Goal: Ask a question: Seek information or help from site administrators or community

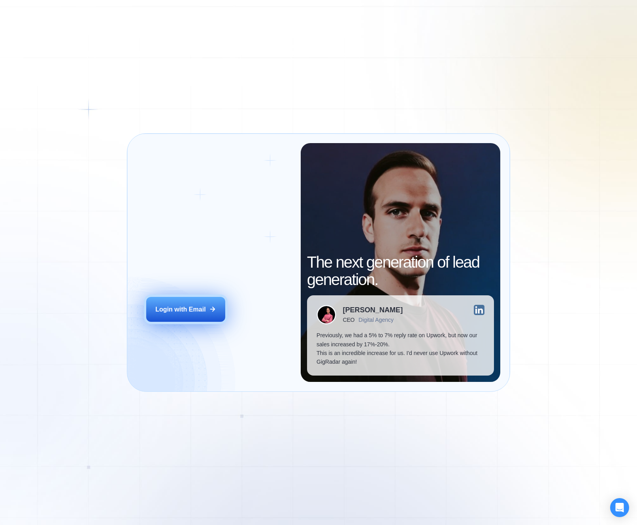
click at [194, 317] on button "Login with Email" at bounding box center [185, 309] width 79 height 24
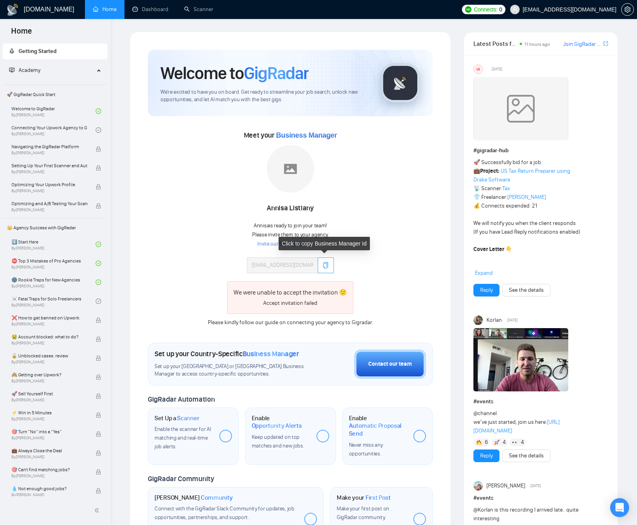
click at [327, 265] on icon "copy" at bounding box center [325, 265] width 5 height 6
click at [285, 245] on link "Invite our BM to your team →" at bounding box center [290, 244] width 66 height 8
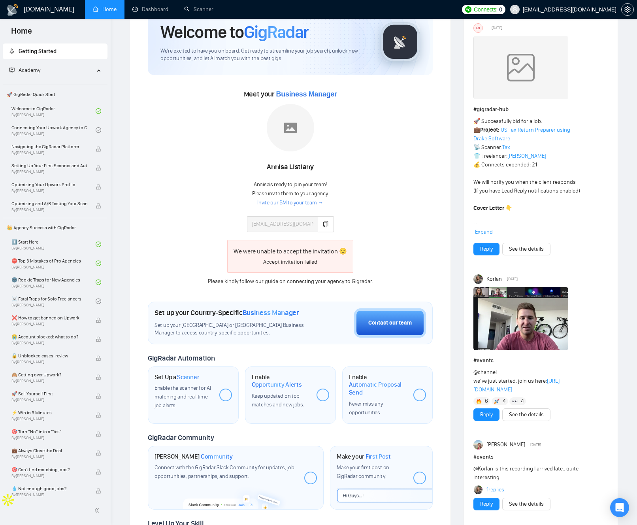
scroll to position [60, 0]
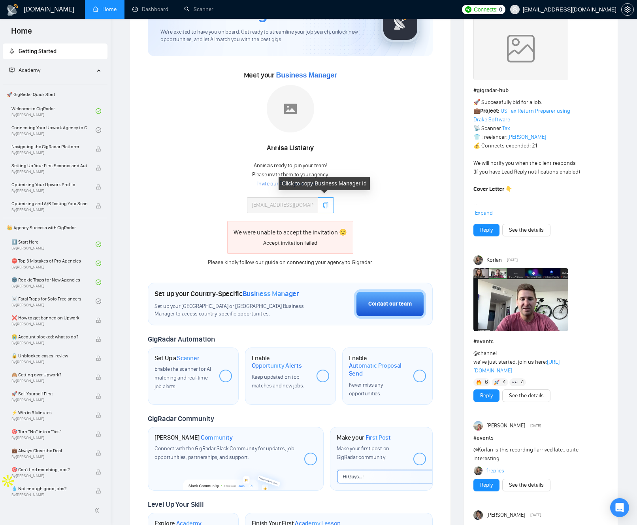
click at [328, 207] on icon "copy" at bounding box center [325, 205] width 6 height 6
click at [215, 264] on div "Please kindly follow our guide on connecting your agency to Gigradar." at bounding box center [290, 262] width 177 height 9
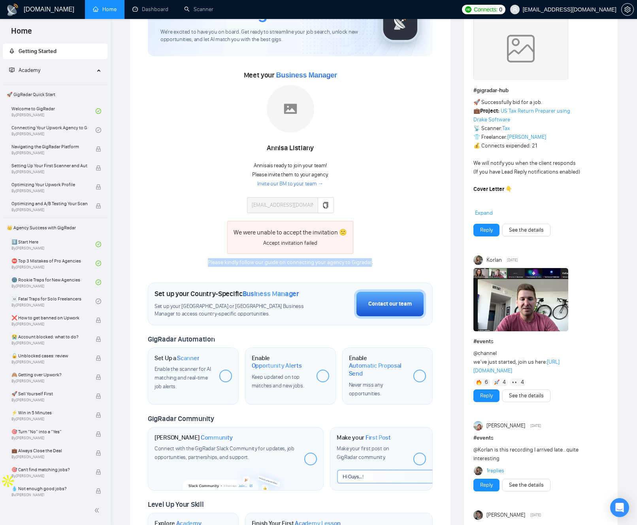
drag, startPoint x: 215, startPoint y: 264, endPoint x: 363, endPoint y: 265, distance: 147.7
click at [353, 264] on div "Please kindly follow our guide on connecting your agency to Gigradar." at bounding box center [290, 262] width 177 height 9
click at [372, 265] on div "Please kindly follow our guide on connecting your agency to Gigradar." at bounding box center [290, 262] width 177 height 9
drag, startPoint x: 314, startPoint y: 164, endPoint x: 306, endPoint y: 174, distance: 13.2
click at [314, 165] on span "Annisa is ready to join your team!" at bounding box center [290, 165] width 73 height 7
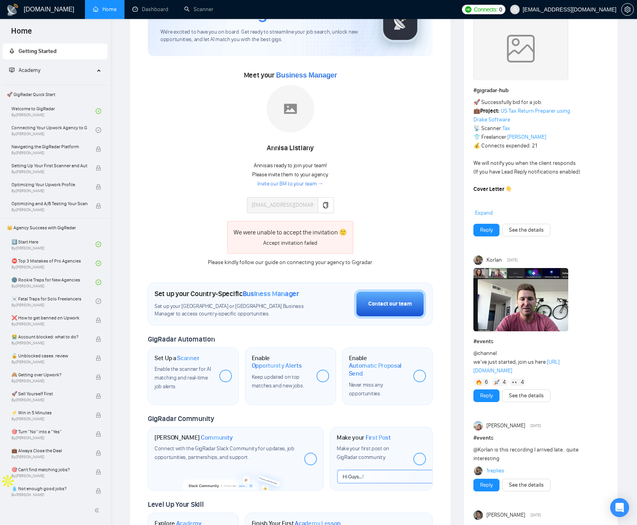
drag, startPoint x: 304, startPoint y: 178, endPoint x: 303, endPoint y: 183, distance: 5.4
click at [304, 179] on div "Annisa is ready to join your team! Please invite them to your agency. Invite ou…" at bounding box center [290, 175] width 76 height 26
click at [303, 183] on link "Invite our BM to your team →" at bounding box center [290, 184] width 66 height 8
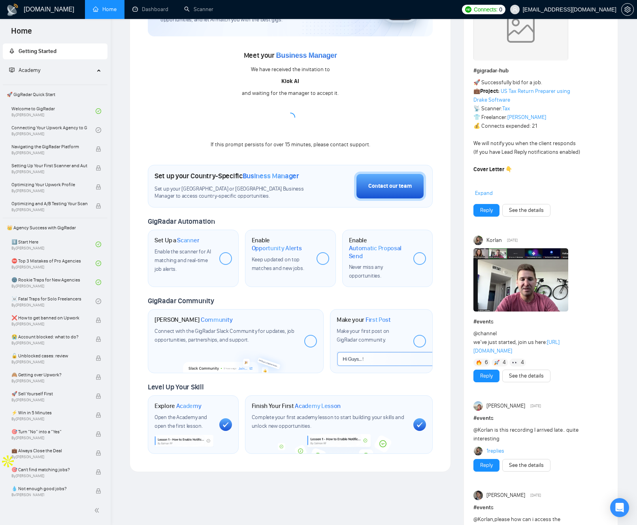
scroll to position [78, 0]
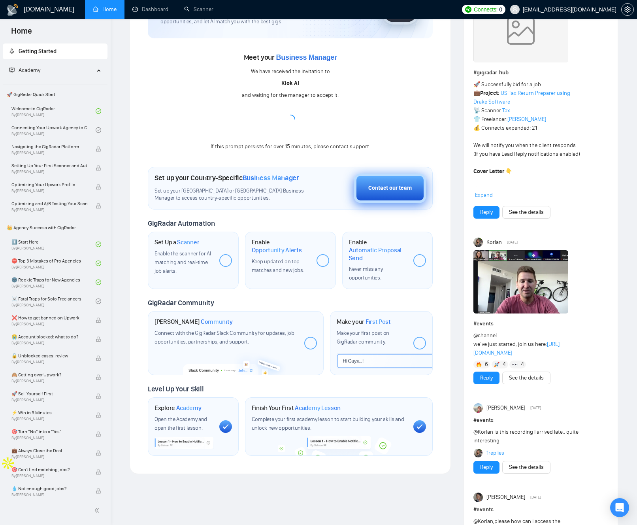
click at [390, 188] on div "Contact our team" at bounding box center [389, 188] width 43 height 9
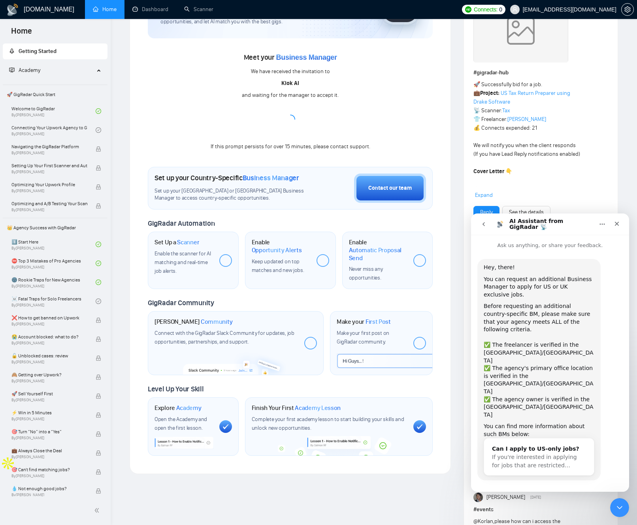
scroll to position [6, 0]
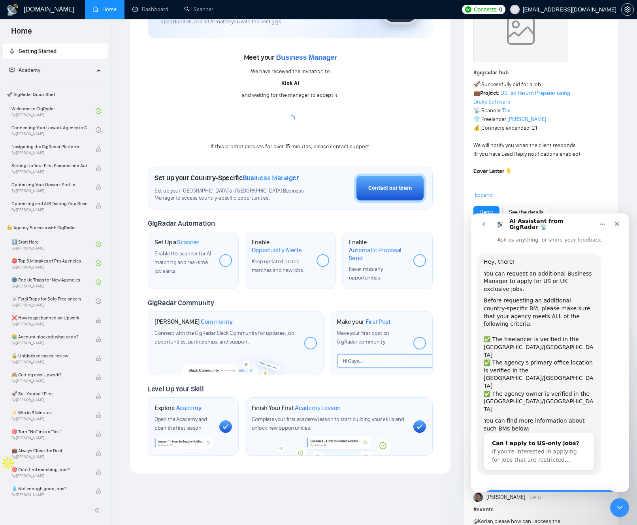
click at [561, 489] on button "Yes, I meet all of the criteria - request a new BM" at bounding box center [549, 500] width 137 height 23
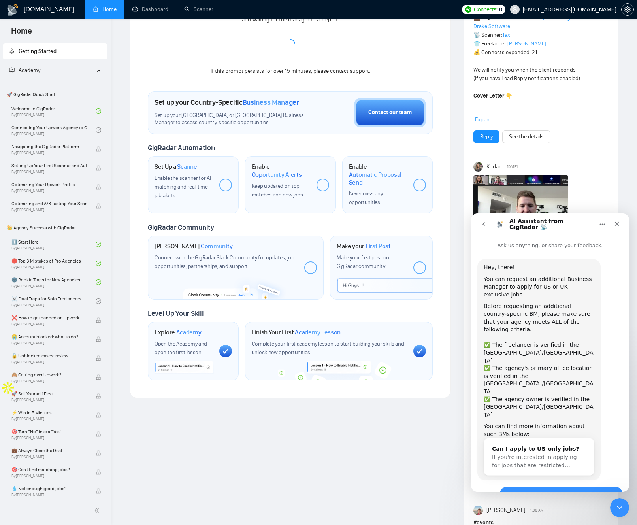
scroll to position [175, 0]
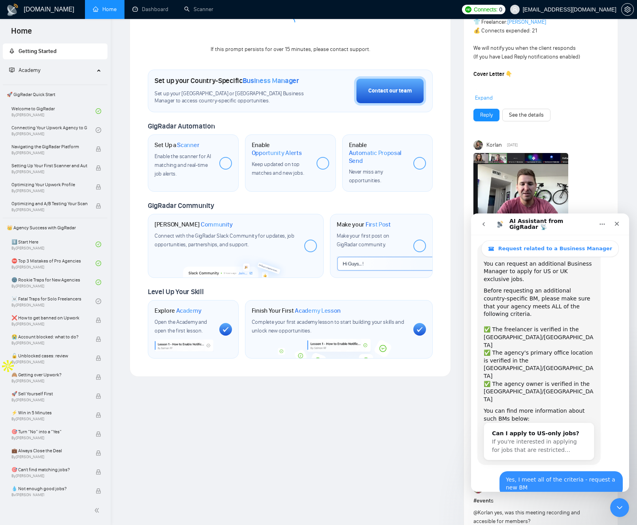
click at [487, 438] on div "Hey, there! You can request an additional Business Manager to apply for US or U…" at bounding box center [549, 415] width 145 height 344
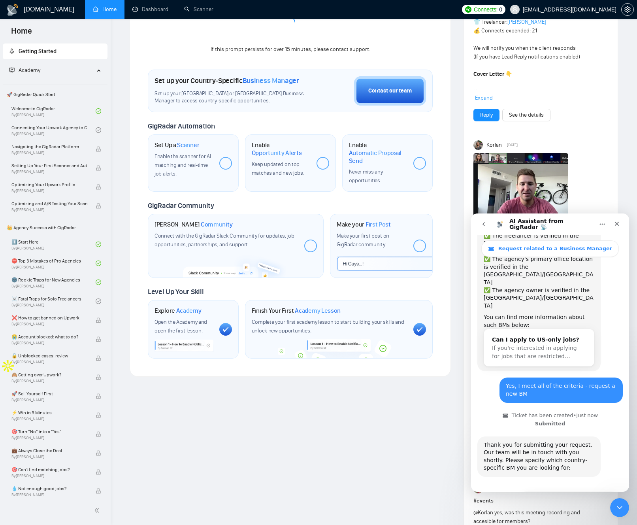
scroll to position [133, 0]
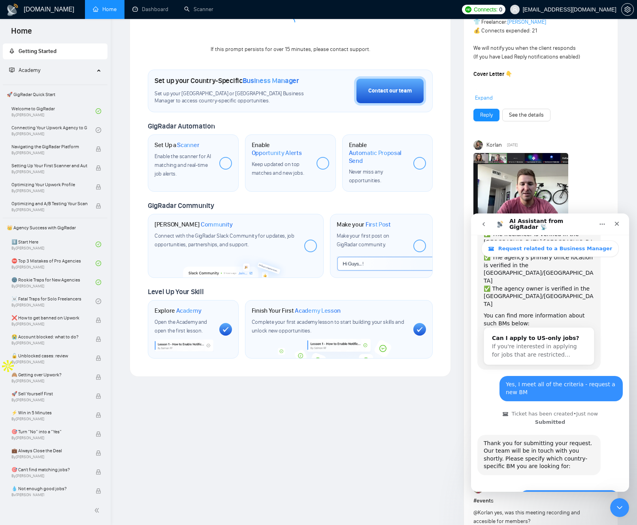
click at [559, 489] on button "🇺🇸 US-based business manager" at bounding box center [568, 497] width 99 height 16
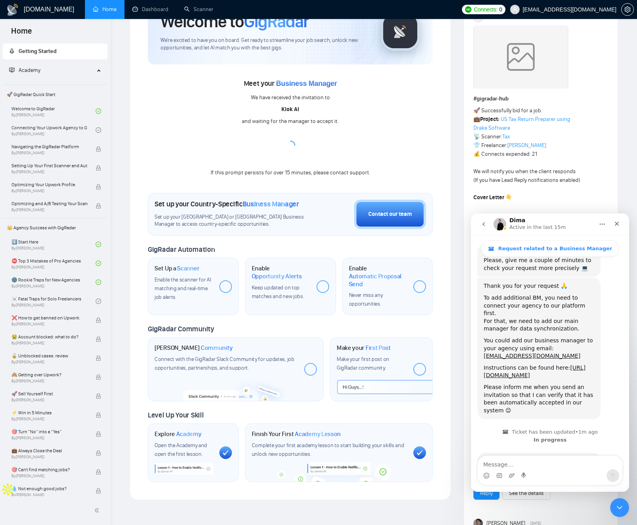
scroll to position [6, 0]
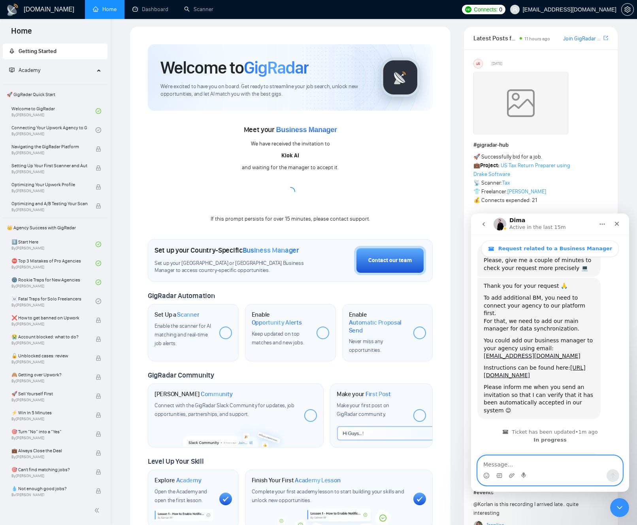
click at [514, 460] on textarea "Message…" at bounding box center [550, 461] width 145 height 13
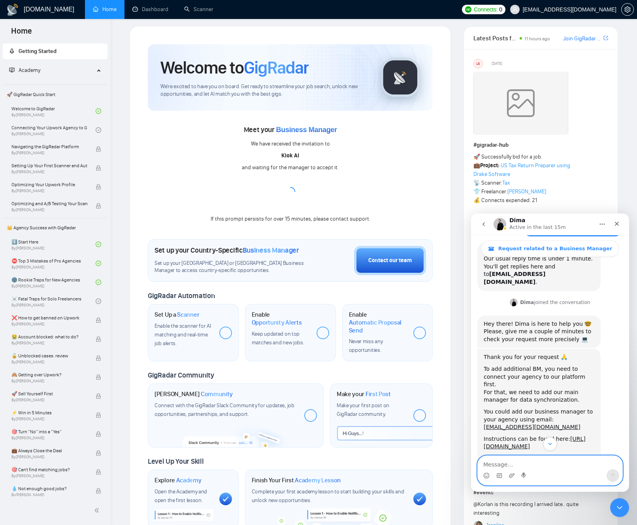
scroll to position [397, 0]
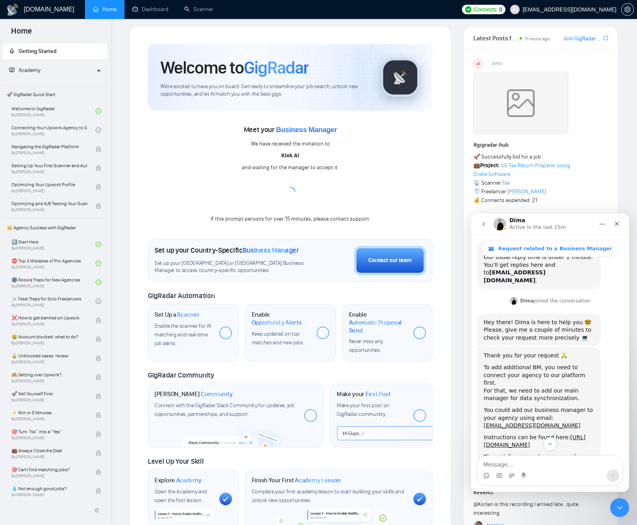
click at [490, 406] on div "You could add our business manager to your agency using email: niyzizmpusisn393…" at bounding box center [539, 417] width 111 height 23
drag, startPoint x: 494, startPoint y: 348, endPoint x: 579, endPoint y: 349, distance: 85.3
click at [581, 406] on div "You could add our business manager to your agency using email: niyzizmpusisn393…" at bounding box center [539, 417] width 111 height 23
click at [523, 387] on div "For that, we need to add our main manager for data synchronization." at bounding box center [539, 394] width 111 height 15
click at [506, 387] on div "For that, we need to add our main manager for data synchronization." at bounding box center [539, 394] width 111 height 15
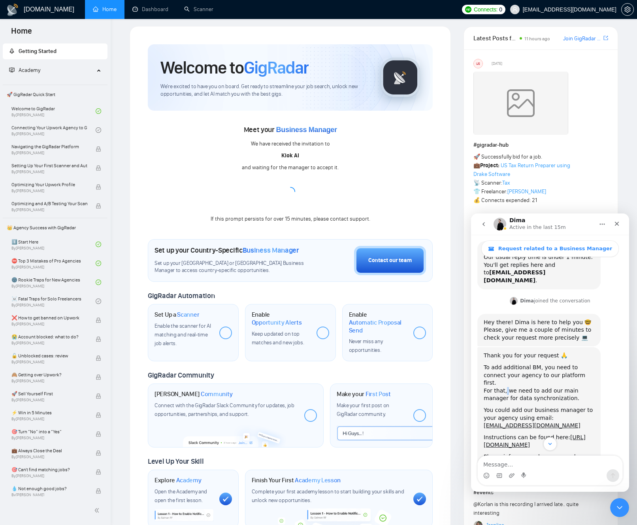
click at [506, 387] on div "For that, we need to add our main manager for data synchronization." at bounding box center [539, 394] width 111 height 15
drag, startPoint x: 506, startPoint y: 327, endPoint x: 501, endPoint y: 334, distance: 7.9
click at [505, 387] on div "For that, we need to add our main manager for data synchronization." at bounding box center [539, 394] width 111 height 15
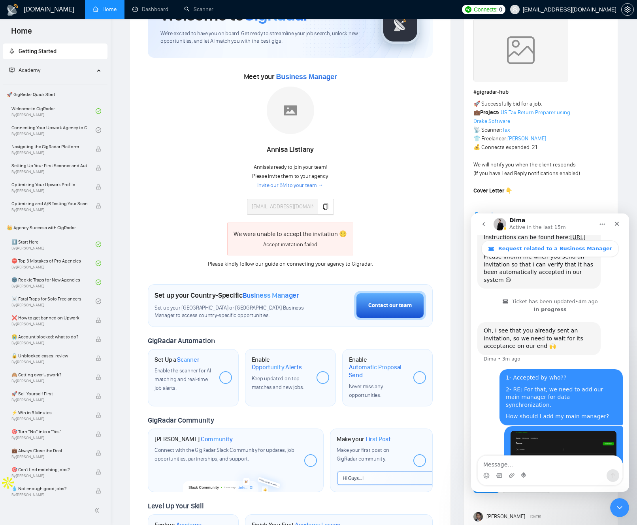
scroll to position [61, 0]
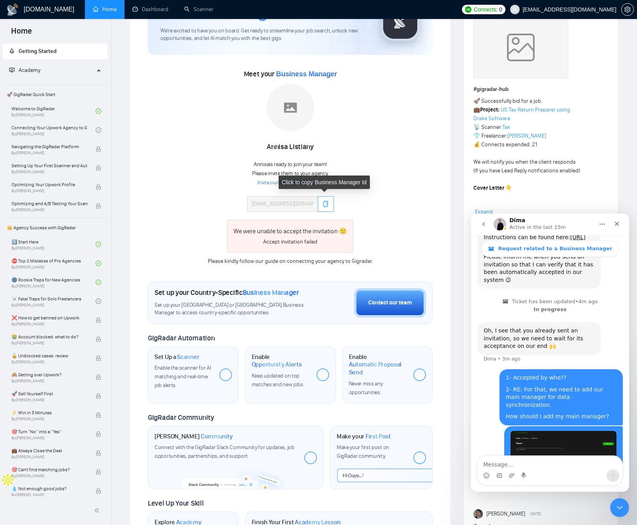
click at [327, 205] on icon "copy" at bounding box center [325, 204] width 6 height 6
drag, startPoint x: 400, startPoint y: 230, endPoint x: 326, endPoint y: 245, distance: 75.9
click at [399, 230] on div "Meet your Business Manager Annisa Listiany Annisa is ready to join your team! P…" at bounding box center [290, 167] width 285 height 198
click at [217, 263] on div "Please kindly follow our guide on connecting your agency to Gigradar." at bounding box center [290, 261] width 177 height 9
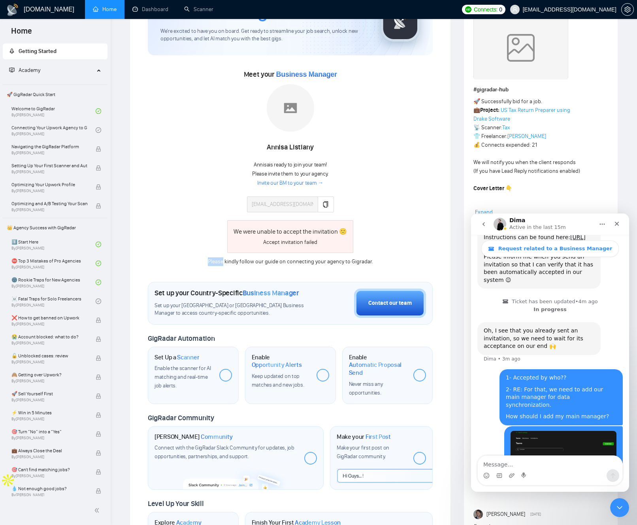
drag, startPoint x: 217, startPoint y: 263, endPoint x: 288, endPoint y: 256, distance: 71.1
click at [217, 263] on div "Please kindly follow our guide on connecting your agency to Gigradar." at bounding box center [290, 261] width 177 height 9
drag, startPoint x: 385, startPoint y: 239, endPoint x: 399, endPoint y: 226, distance: 19.1
click at [384, 238] on div "Meet your Business Manager Annisa Listiany Annisa is ready to join your team! P…" at bounding box center [290, 167] width 285 height 198
click at [509, 465] on textarea "Message…" at bounding box center [550, 461] width 145 height 13
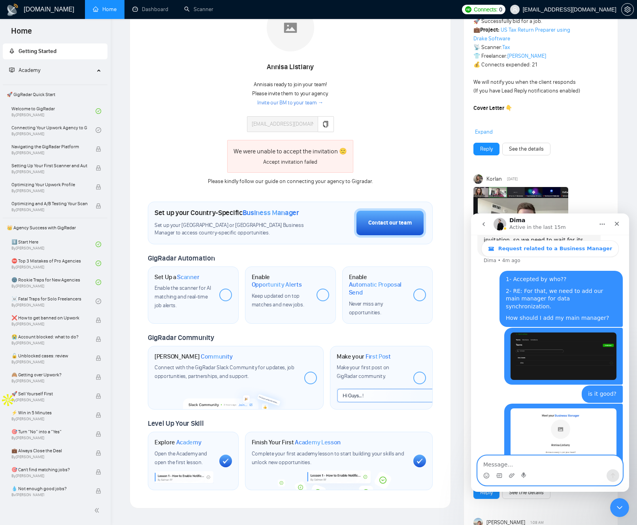
scroll to position [143, 0]
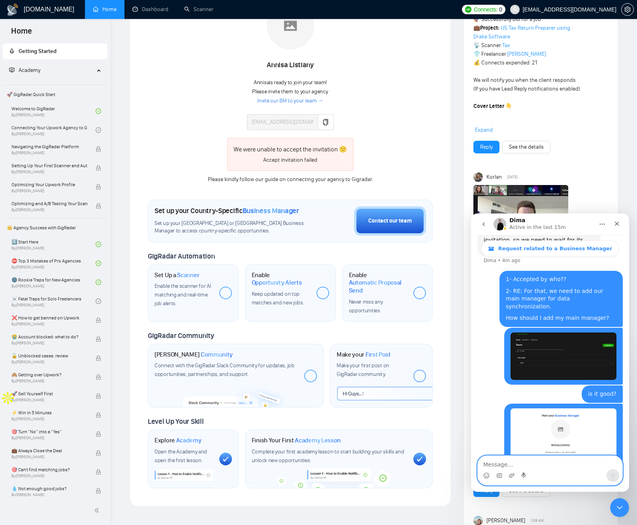
click at [229, 260] on div "GigRadar Automation" at bounding box center [290, 256] width 285 height 9
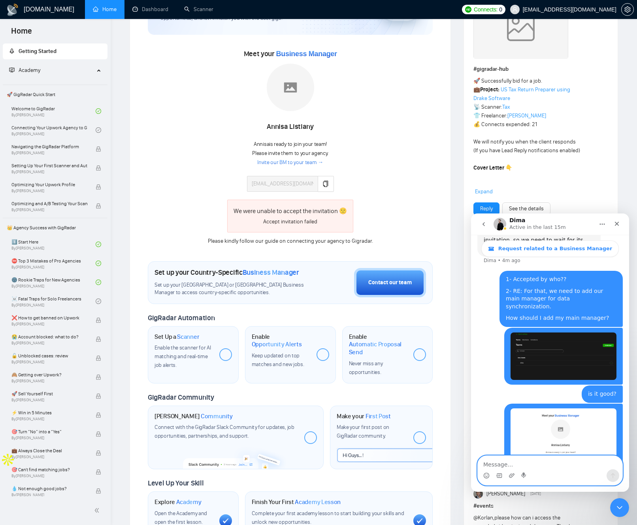
scroll to position [79, 0]
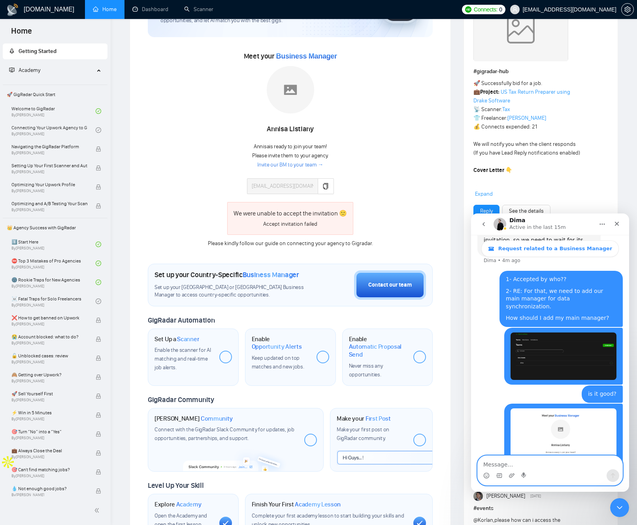
click at [493, 128] on div "🚀 Successfully bid for a job. 💼 Project: US Tax Return Preparer using Drake Sof…" at bounding box center [527, 383] width 108 height 608
drag, startPoint x: 493, startPoint y: 128, endPoint x: 533, endPoint y: 127, distance: 39.1
click at [531, 127] on div "🚀 Successfully bid for a job. 💼 Project: US Tax Return Preparer using Drake Sof…" at bounding box center [527, 383] width 108 height 608
click at [527, 129] on div "🚀 Successfully bid for a job. 💼 Project: US Tax Return Preparer using Drake Sof…" at bounding box center [527, 383] width 108 height 608
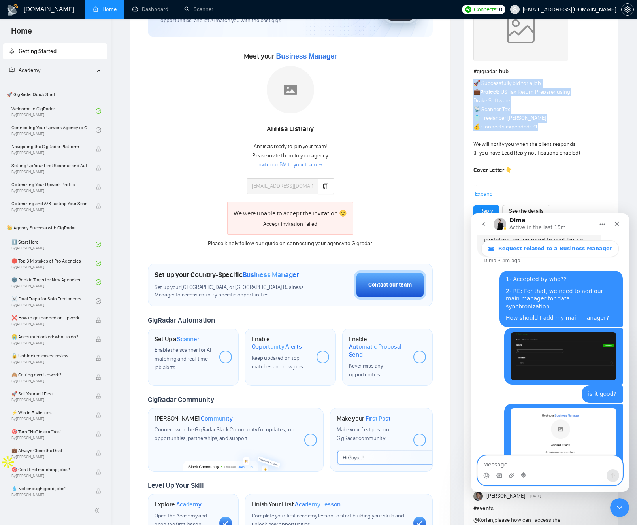
drag, startPoint x: 527, startPoint y: 129, endPoint x: 481, endPoint y: 80, distance: 67.6
click at [481, 81] on div "🚀 Successfully bid for a job. 💼 Project: US Tax Return Preparer using Drake Sof…" at bounding box center [527, 383] width 108 height 608
click at [487, 70] on h1 "# gigradar-hub" at bounding box center [540, 71] width 135 height 9
drag, startPoint x: 487, startPoint y: 70, endPoint x: 531, endPoint y: 132, distance: 75.8
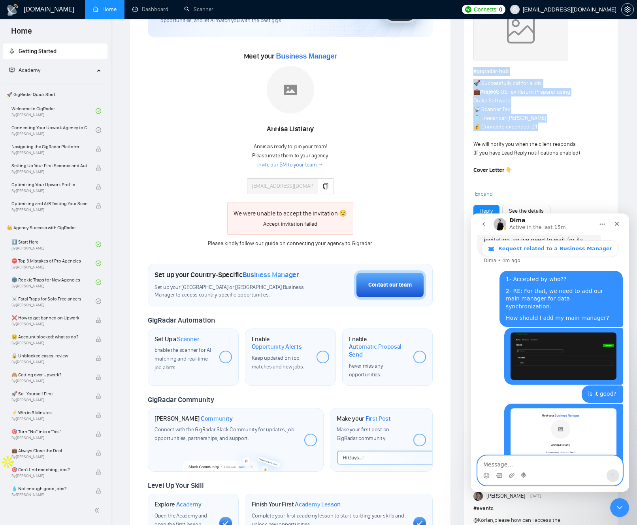
click at [527, 132] on div "# gigradar-hub 🚀 Successfully bid for a job. 💼 Project: US Tax Return Preparer …" at bounding box center [540, 98] width 135 height 200
click at [542, 132] on div "🚀 Successfully bid for a job. 💼 Project: US Tax Return Preparer using Drake Sof…" at bounding box center [527, 383] width 108 height 608
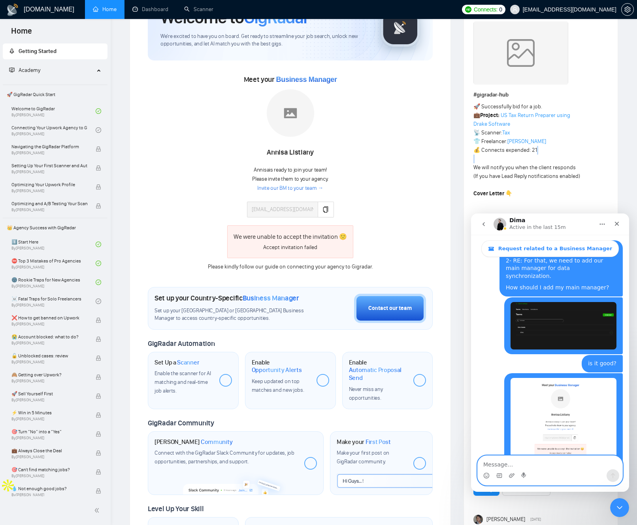
scroll to position [59, 0]
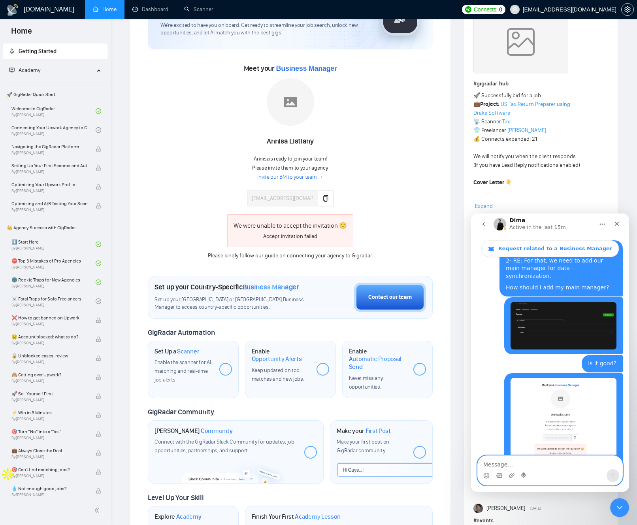
click at [459, 120] on div "Latest Posts from the GigRadar Community 11 hours ago Join GigRadar Slack Commu…" at bounding box center [540, 404] width 167 height 879
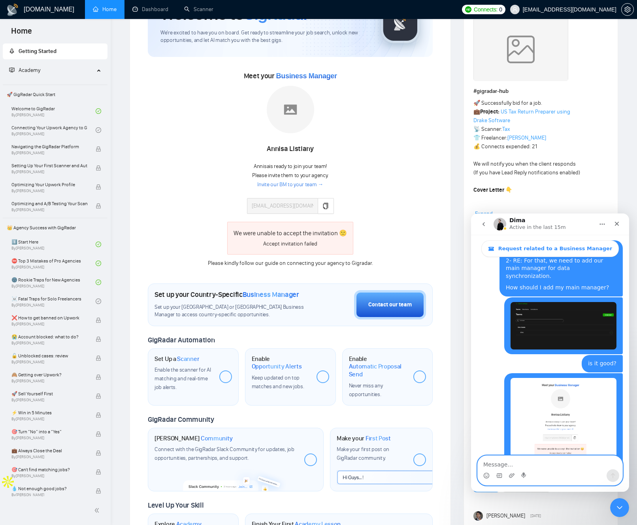
scroll to position [62, 0]
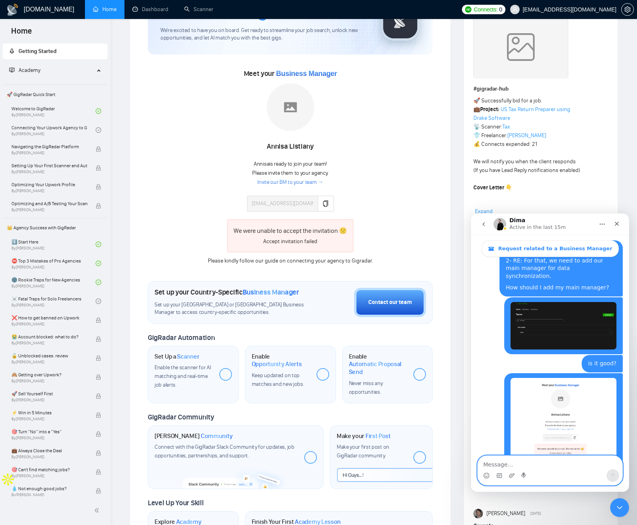
click at [460, 119] on div "Latest Posts from the GigRadar Community 11 hours ago Join GigRadar Slack Commu…" at bounding box center [540, 409] width 167 height 879
click at [459, 119] on div "Latest Posts from the GigRadar Community 11 hours ago Join GigRadar Slack Commu…" at bounding box center [540, 409] width 167 height 879
click at [458, 118] on div "Latest Posts from the GigRadar Community 11 hours ago Join GigRadar Slack Commu…" at bounding box center [540, 409] width 167 height 879
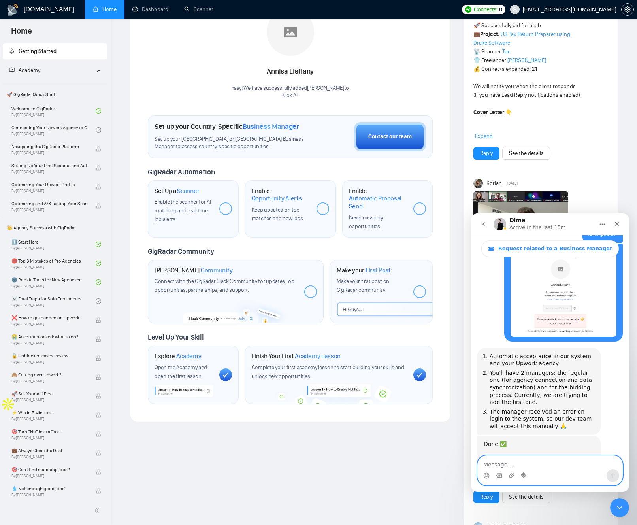
scroll to position [846, 0]
click at [503, 353] on li "Automatic acceptance in our system and your Upwork agency" at bounding box center [541, 360] width 105 height 15
click at [504, 353] on li "Automatic acceptance in our system and your Upwork agency" at bounding box center [541, 360] width 105 height 15
click at [498, 353] on li "Automatic acceptance in our system and your Upwork agency" at bounding box center [541, 360] width 105 height 15
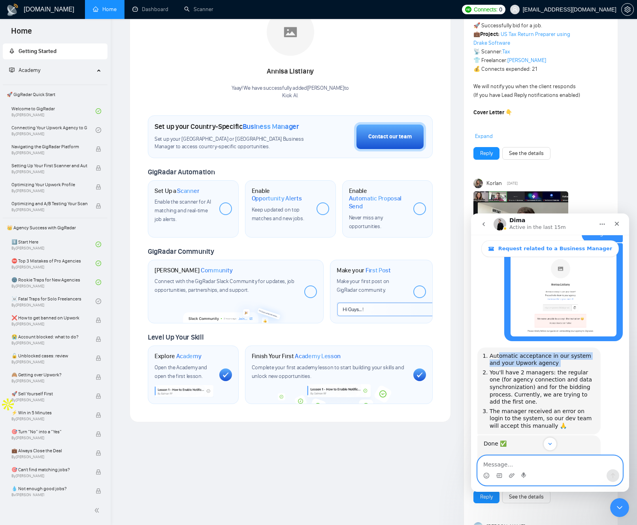
drag, startPoint x: 500, startPoint y: 305, endPoint x: 531, endPoint y: 308, distance: 31.8
click at [531, 352] on li "Automatic acceptance in our system and your Upwork agency" at bounding box center [541, 359] width 105 height 15
click at [533, 354] on li "Automatic acceptance in our system and your Upwork agency" at bounding box center [541, 361] width 105 height 15
click at [494, 370] on li "You'll have 2 managers: the regular one (for agency connection and data synchro…" at bounding box center [541, 388] width 105 height 37
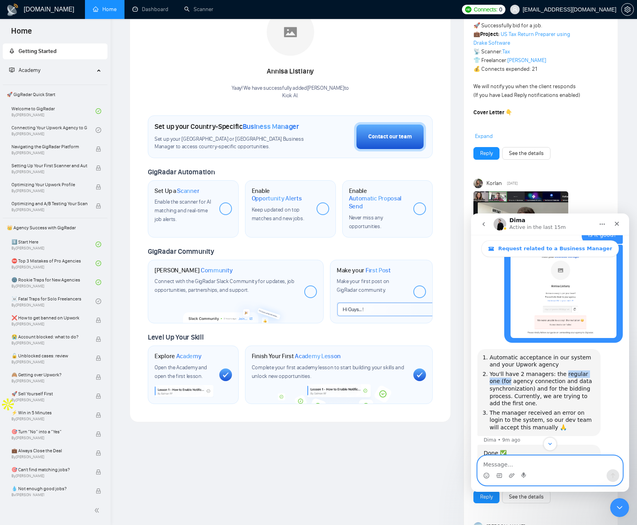
drag, startPoint x: 494, startPoint y: 329, endPoint x: 564, endPoint y: 324, distance: 69.7
click at [563, 370] on li "You'll have 2 managers: the regular one (for agency connection and data synchro…" at bounding box center [541, 388] width 105 height 37
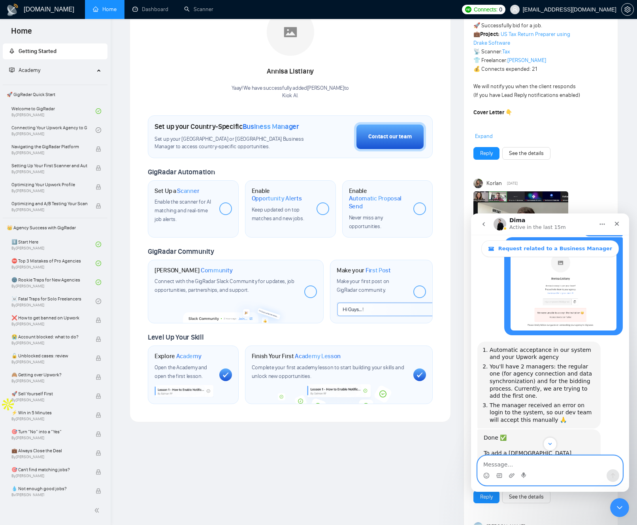
click at [567, 363] on li "You'll have 2 managers: the regular one (for agency connection and data synchro…" at bounding box center [541, 381] width 105 height 37
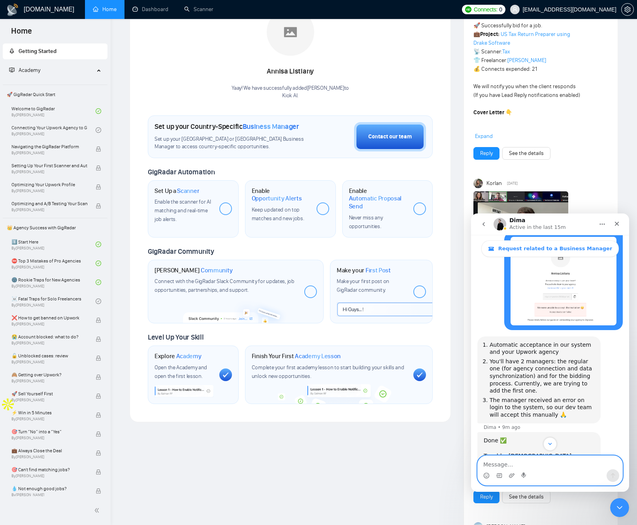
click at [526, 358] on li "You'll have 2 managers: the regular one (for agency connection and data synchro…" at bounding box center [541, 376] width 105 height 37
drag, startPoint x: 512, startPoint y: 327, endPoint x: 534, endPoint y: 335, distance: 23.1
click at [534, 358] on li "You'll have 2 managers: the regular one (for agency connection and data synchro…" at bounding box center [541, 376] width 105 height 37
drag, startPoint x: 534, startPoint y: 335, endPoint x: 526, endPoint y: 333, distance: 8.1
click at [534, 358] on li "You'll have 2 managers: the regular one (for agency connection and data synchro…" at bounding box center [541, 376] width 105 height 37
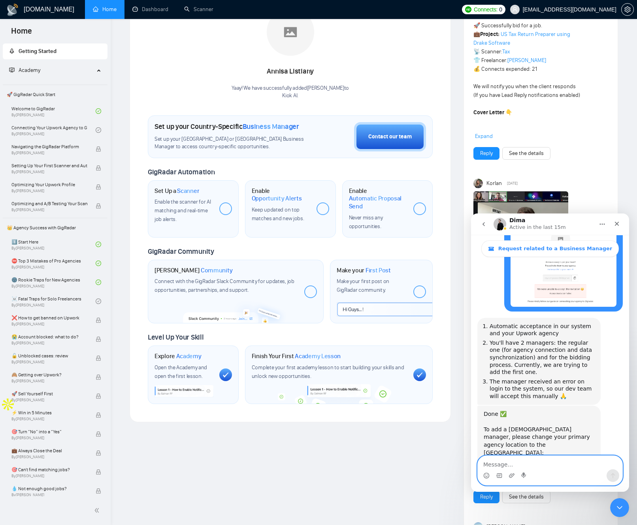
scroll to position [891, 0]
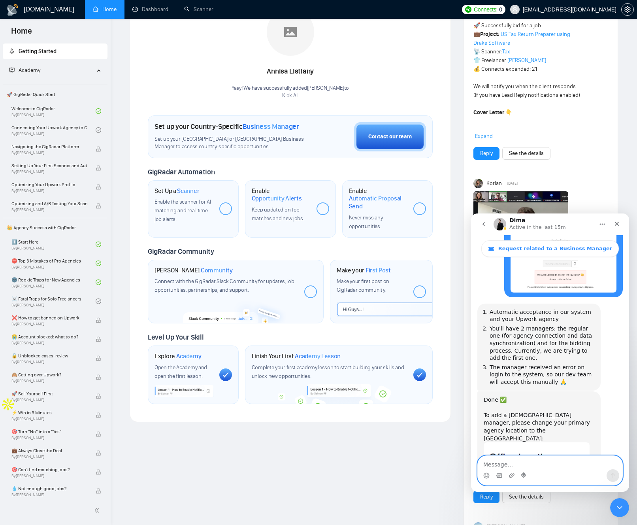
click at [489, 396] on div "Done ✅ To add a US-based manager, please change your primary agency location to…" at bounding box center [539, 419] width 111 height 47
drag, startPoint x: 490, startPoint y: 362, endPoint x: 530, endPoint y: 367, distance: 40.5
click at [531, 396] on div "Done ✅ To add a US-based manager, please change your primary agency location to…" at bounding box center [539, 419] width 111 height 47
click at [517, 396] on div "Done ✅ To add a US-based manager, please change your primary agency location to…" at bounding box center [539, 419] width 111 height 47
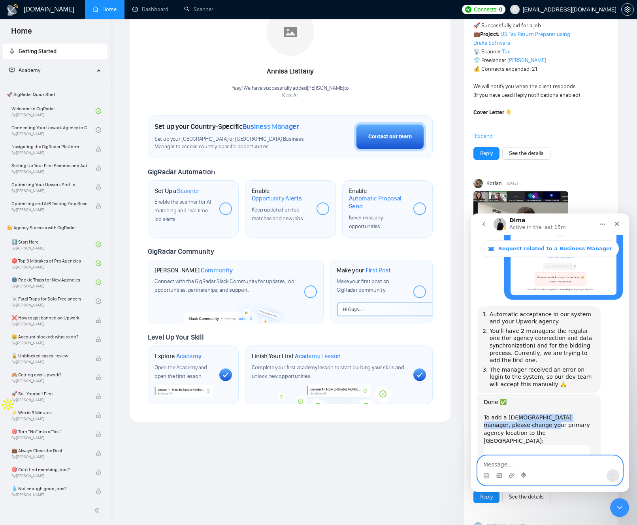
drag, startPoint x: 525, startPoint y: 363, endPoint x: 531, endPoint y: 364, distance: 5.2
click at [525, 398] on div "Done ✅ To add a US-based manager, please change your primary agency location to…" at bounding box center [539, 421] width 111 height 47
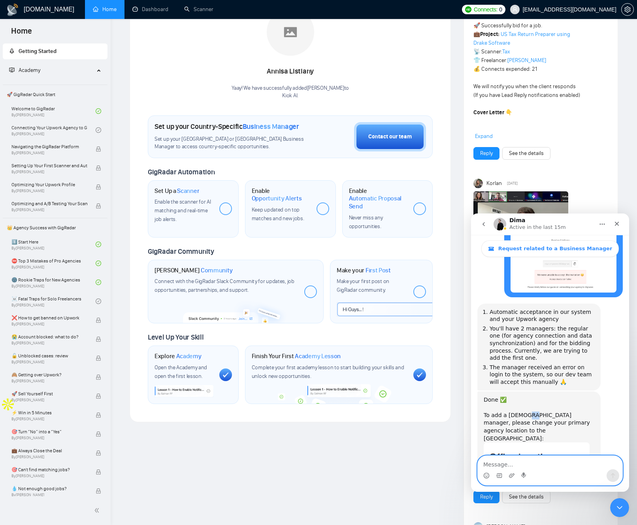
scroll to position [891, 0]
click at [490, 466] on textarea "Message…" at bounding box center [550, 461] width 145 height 13
type textarea "let me check!"
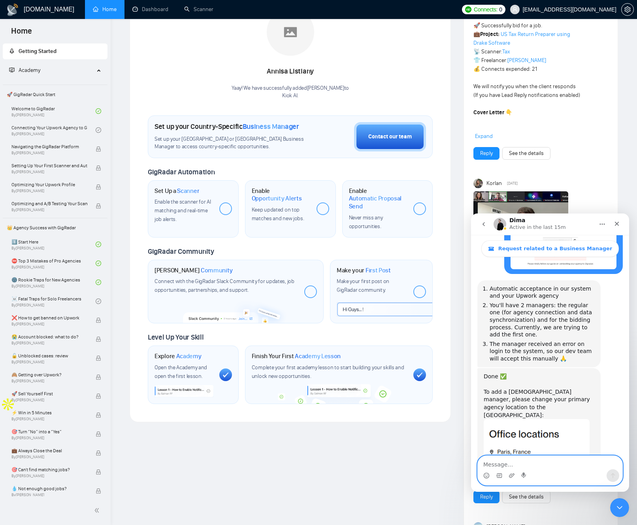
click at [512, 462] on textarea "Message…" at bounding box center [550, 461] width 145 height 13
type textarea "trying to see where"
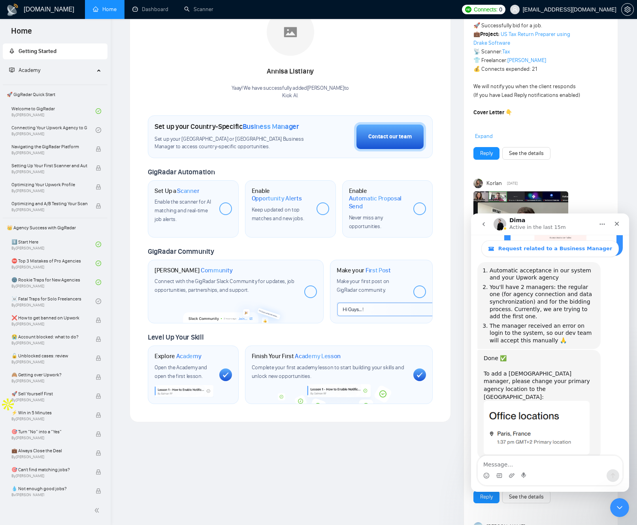
drag, startPoint x: 12, startPoint y: 349, endPoint x: 2, endPoint y: 341, distance: 13.0
click at [11, 347] on body "Home Getting Started Academy 🚀 GigRadar Quick Start Welcome to GigRadar By Vlad…" at bounding box center [318, 125] width 637 height 525
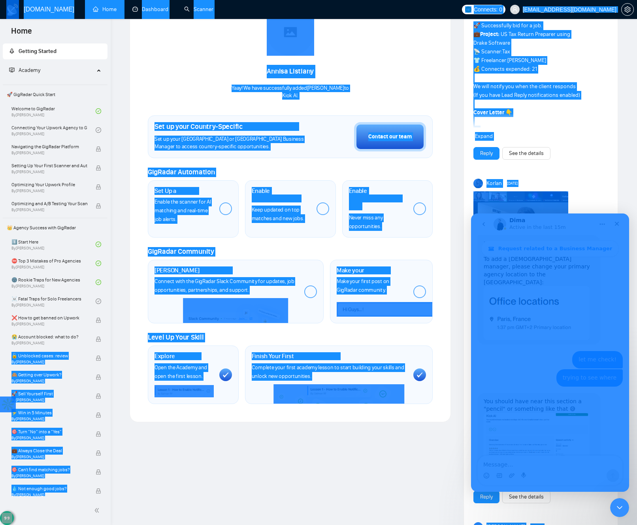
scroll to position [1063, 0]
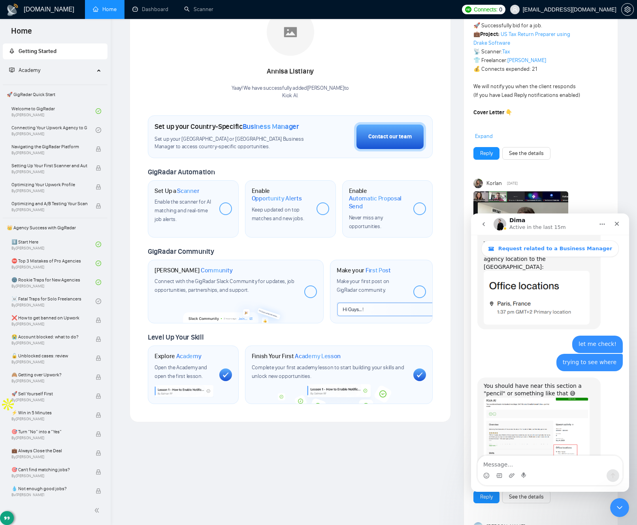
click at [431, 453] on div "Welcome to GigRadar We're excited to have you on board. Get ready to streamline…" at bounding box center [290, 413] width 334 height 1037
click at [570, 397] on img "Dima says…" at bounding box center [537, 446] width 106 height 99
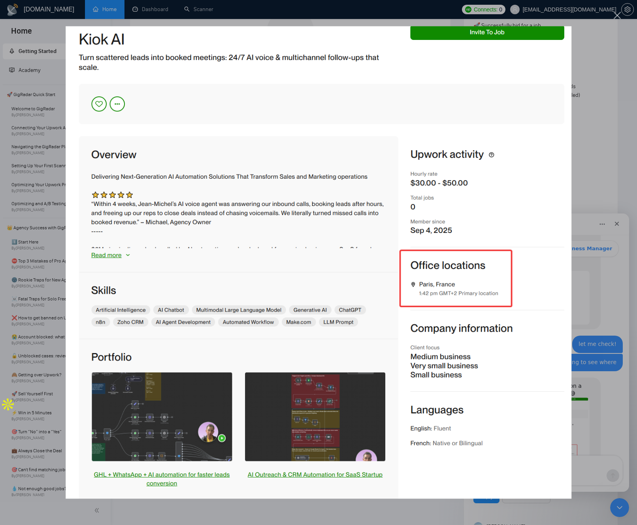
scroll to position [0, 0]
click at [591, 470] on div "Intercom messenger" at bounding box center [318, 262] width 637 height 525
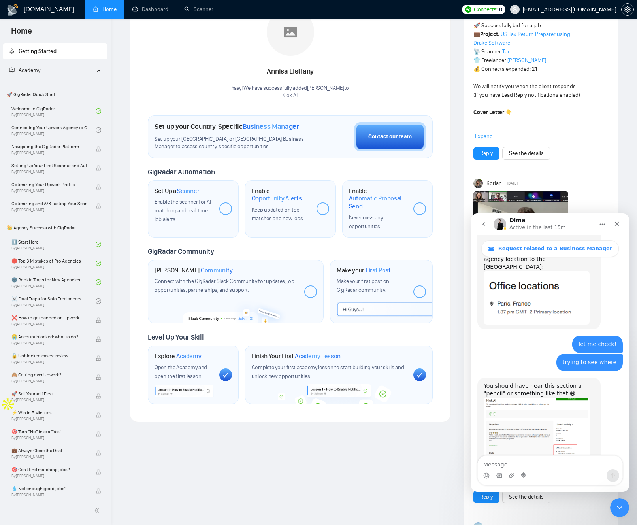
click at [528, 470] on div "Intercom messenger" at bounding box center [550, 475] width 145 height 13
click at [510, 463] on textarea "Message…" at bounding box center [550, 461] width 145 height 13
type textarea "Done"
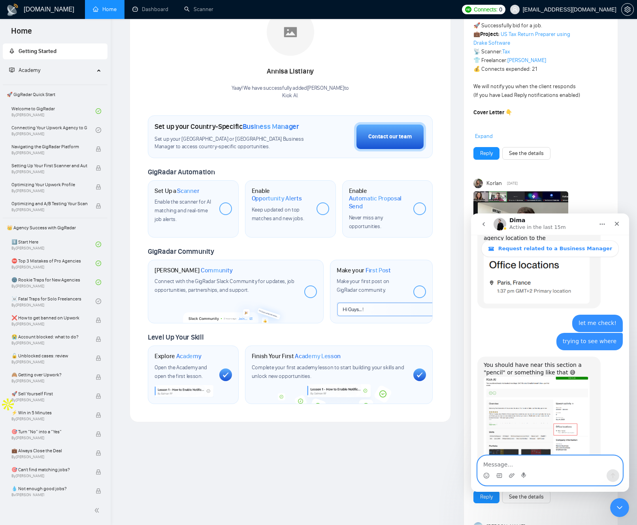
scroll to position [1082, 0]
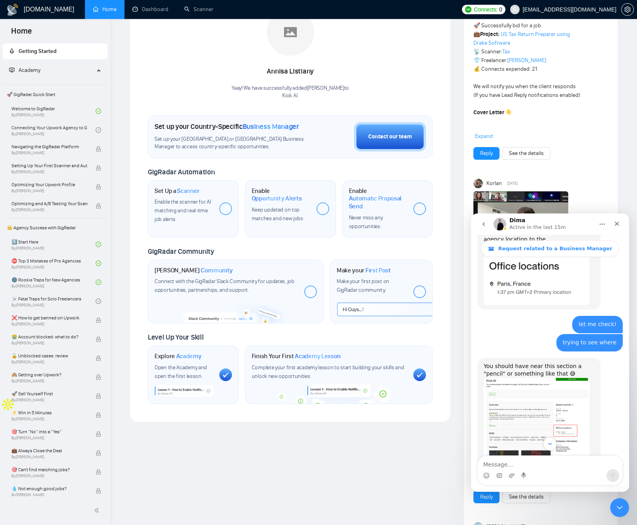
drag, startPoint x: 608, startPoint y: 338, endPoint x: 593, endPoint y: 334, distance: 15.5
click at [606, 358] on div "You should have near this section a "pencil" or something like that 😅 Dima • 1m…" at bounding box center [549, 427] width 145 height 138
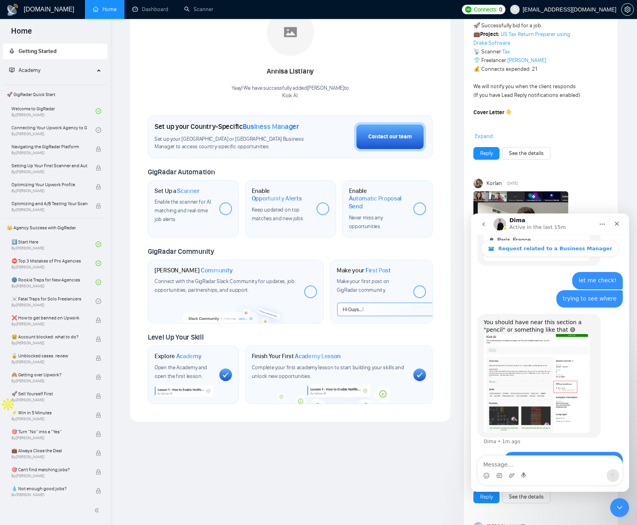
click at [489, 452] on div "Done jmichelvan@gmail.com • Just now" at bounding box center [549, 485] width 145 height 66
click at [509, 464] on textarea "Message…" at bounding box center [550, 461] width 145 height 13
type textarea "my bad : D"
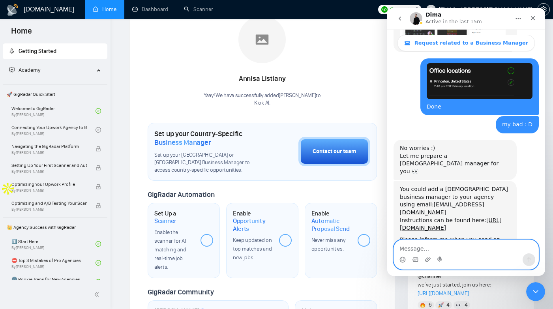
scroll to position [1316, 0]
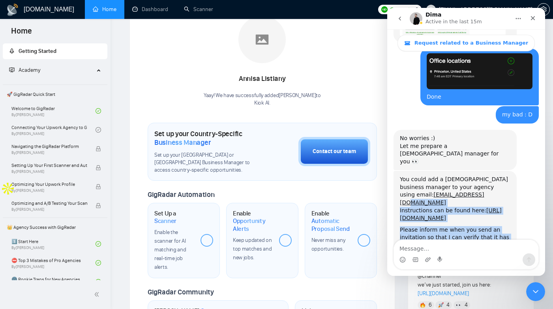
drag, startPoint x: 485, startPoint y: 129, endPoint x: 500, endPoint y: 186, distance: 59.2
click at [500, 186] on div "You could add a US-based business manager to your agency using email: taudaibol…" at bounding box center [455, 216] width 111 height 81
click at [500, 226] on div "Please inform me when you send an invitation so that I can verify that it has b…" at bounding box center [455, 241] width 111 height 31
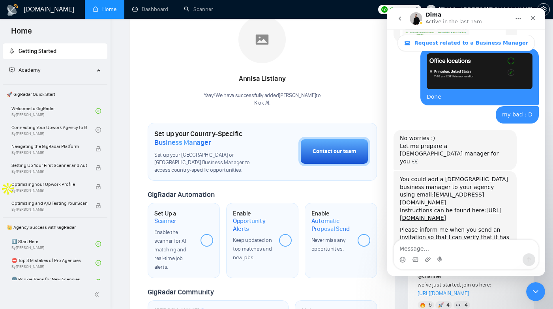
click at [500, 226] on div "Please inform me when you send an invitation so that I can verify that it has b…" at bounding box center [455, 241] width 111 height 31
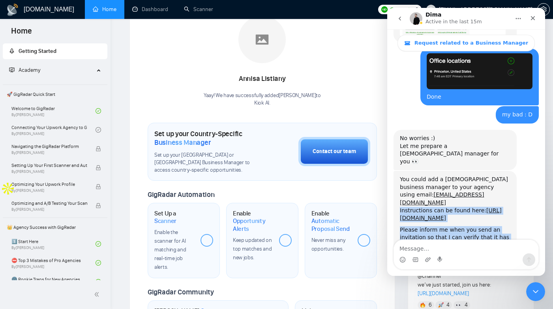
drag, startPoint x: 500, startPoint y: 186, endPoint x: 495, endPoint y: 155, distance: 31.2
click at [495, 176] on div "You could add a US-based business manager to your agency using email: taudaibol…" at bounding box center [455, 216] width 111 height 81
click at [494, 207] on div "Instructions can be found here: https://help.gigradar.io/en/articles/6622579-ho…" at bounding box center [455, 214] width 111 height 15
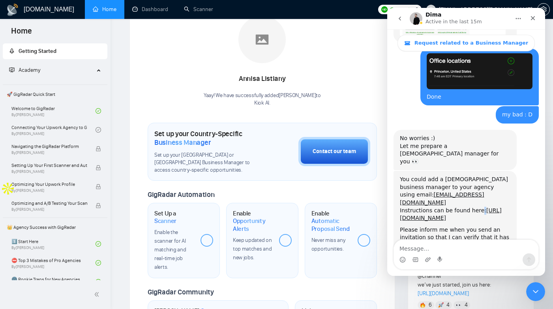
click at [494, 207] on div "Instructions can be found here: https://help.gigradar.io/en/articles/6622579-ho…" at bounding box center [455, 214] width 111 height 15
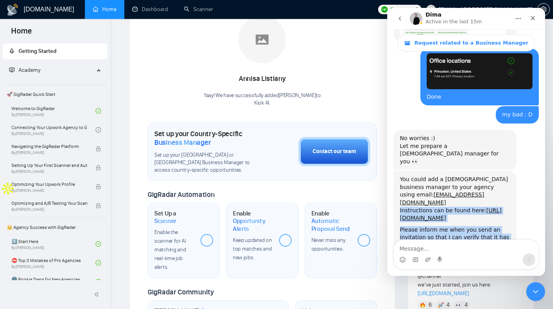
drag, startPoint x: 494, startPoint y: 133, endPoint x: 501, endPoint y: 184, distance: 51.0
click at [501, 184] on div "You could add a US-based business manager to your agency using email: taudaibol…" at bounding box center [455, 216] width 111 height 81
click at [501, 226] on div "Please inform me when you send an invitation so that I can verify that it has b…" at bounding box center [455, 241] width 111 height 31
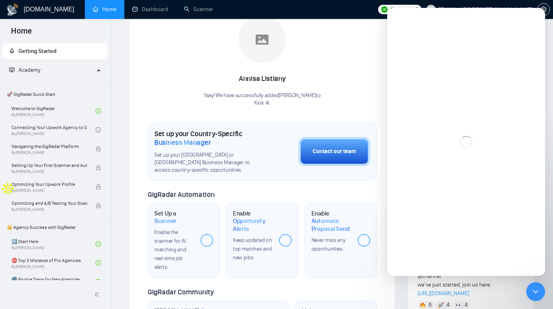
scroll to position [0, 0]
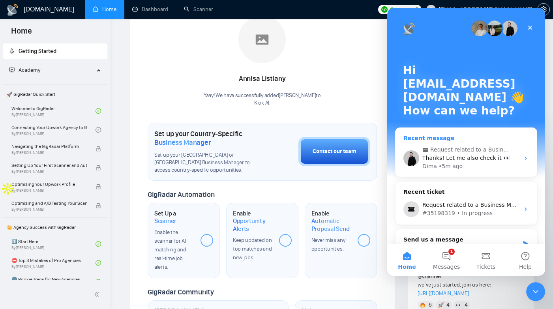
click at [468, 152] on span "Request related to a Business Manager" at bounding box center [471, 150] width 80 height 8
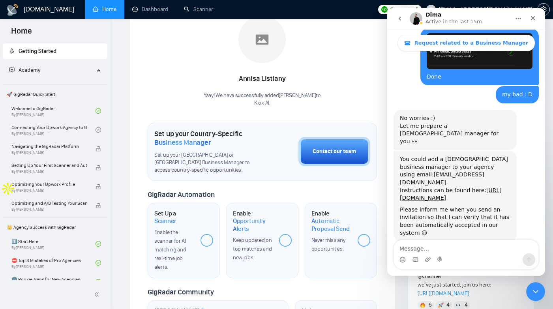
scroll to position [1340, 0]
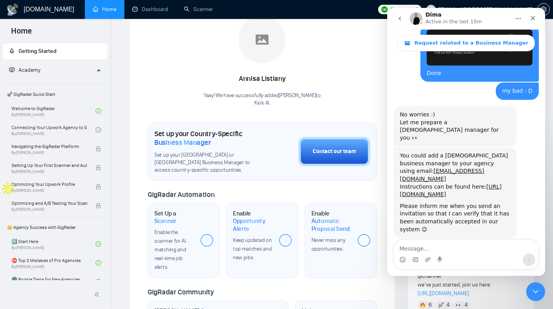
click at [306, 190] on div "Welcome to GigRadar We're excited to have you on board. Get ready to streamline…" at bounding box center [263, 200] width 230 height 574
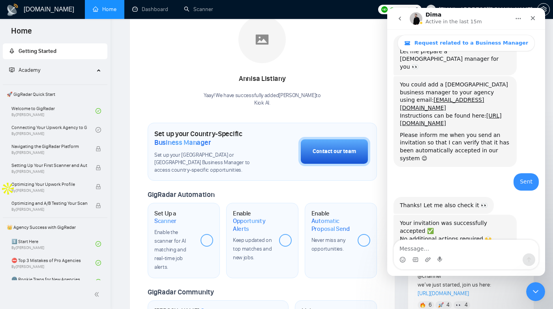
scroll to position [1411, 0]
click at [353, 65] on div "Your Business Manager Annisa Listiany Yaay! We have successfully added Annisa L…" at bounding box center [263, 53] width 230 height 107
